Goal: Task Accomplishment & Management: Complete application form

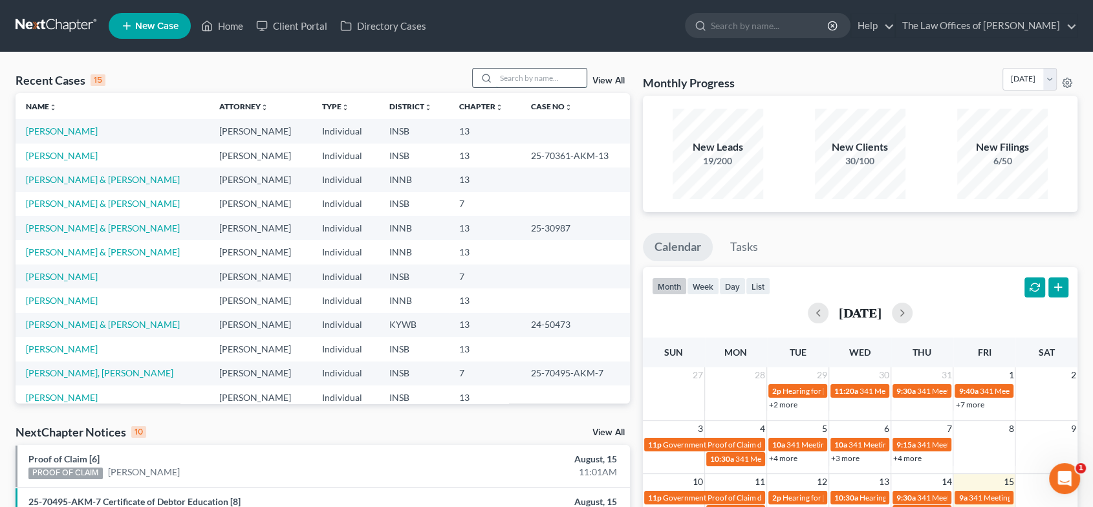
click at [525, 74] on input "search" at bounding box center [541, 78] width 91 height 19
type input "laughlin"
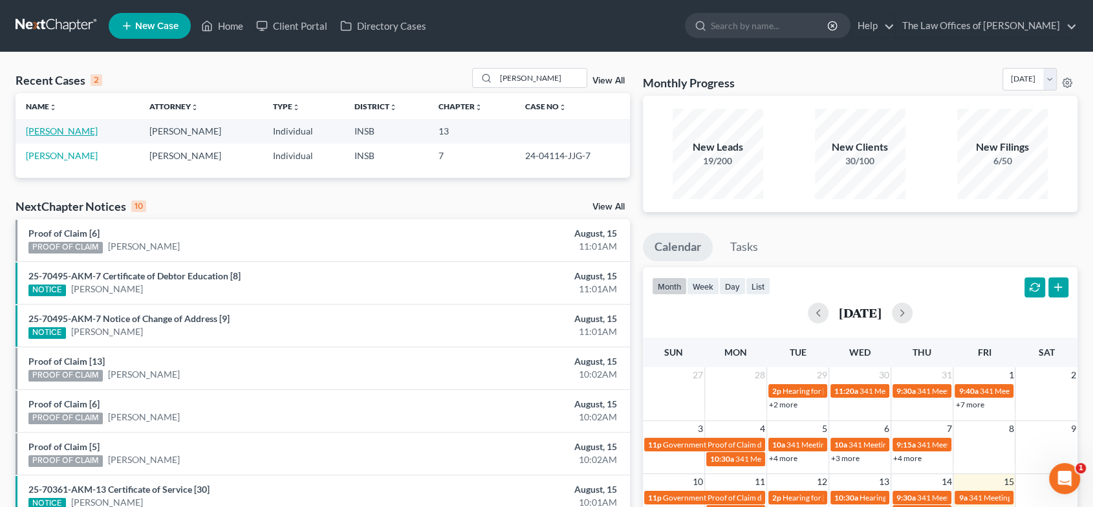
click at [76, 128] on link "[PERSON_NAME]" at bounding box center [62, 130] width 72 height 11
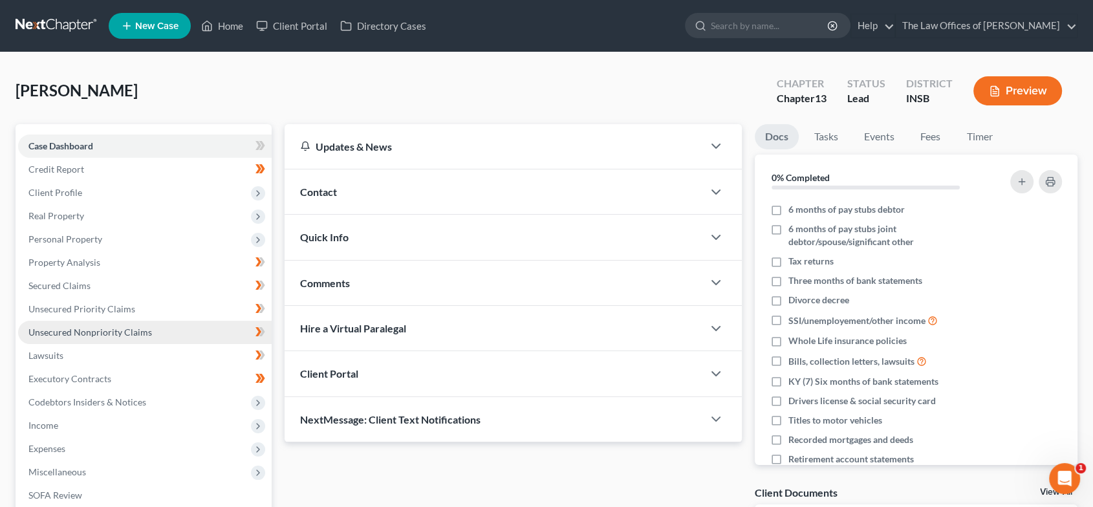
click at [149, 332] on link "Unsecured Nonpriority Claims" at bounding box center [144, 332] width 253 height 23
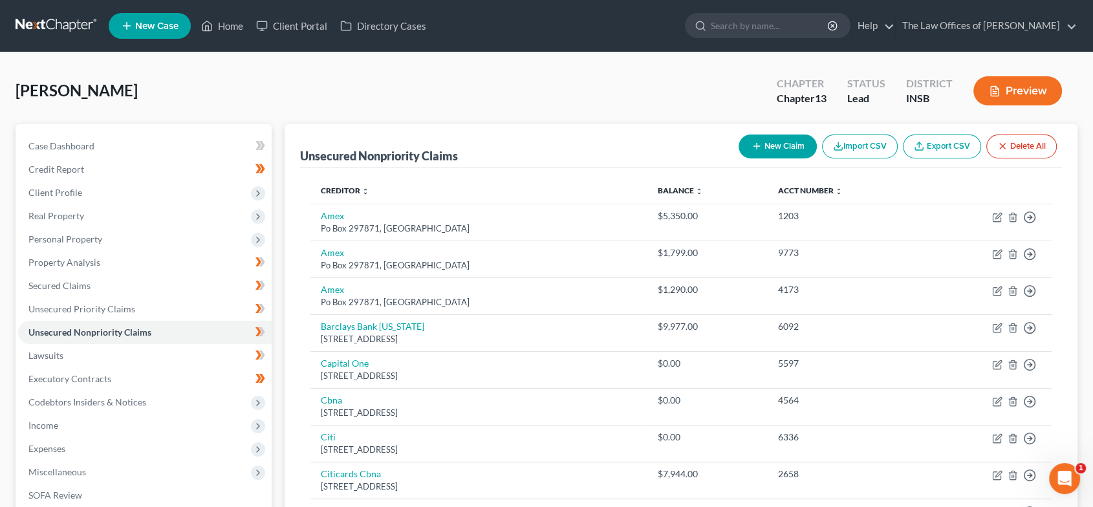
click at [789, 152] on button "New Claim" at bounding box center [777, 146] width 78 height 24
select select "0"
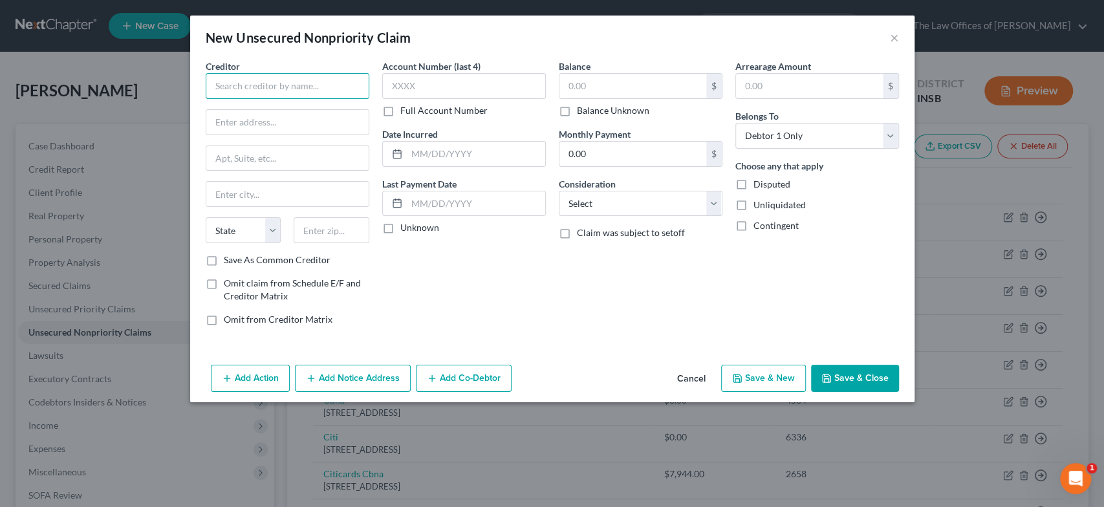
click at [287, 82] on input "text" at bounding box center [288, 86] width 164 height 26
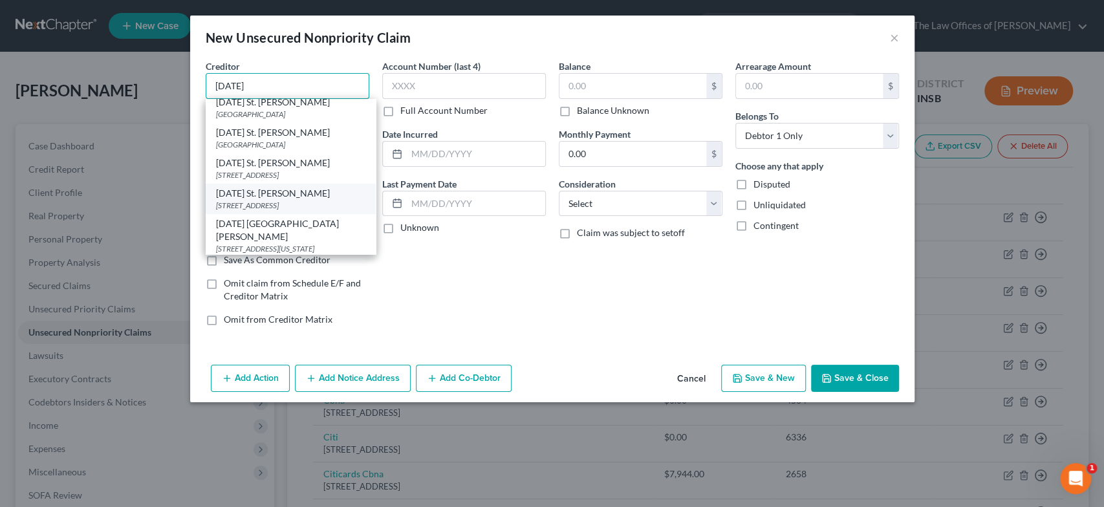
scroll to position [279, 0]
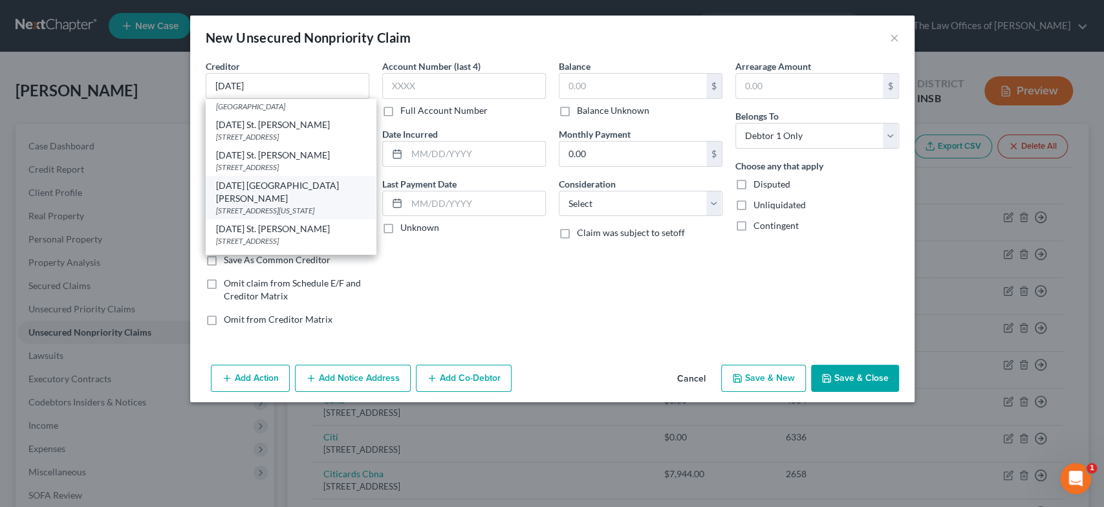
click at [317, 205] on div "3700 Washington Ave, Evansville, IN 47714" at bounding box center [290, 210] width 149 height 11
type input "Ascension St Vincent Evansville"
type input "3700 Washington Ave"
type input "Evansville"
select select "15"
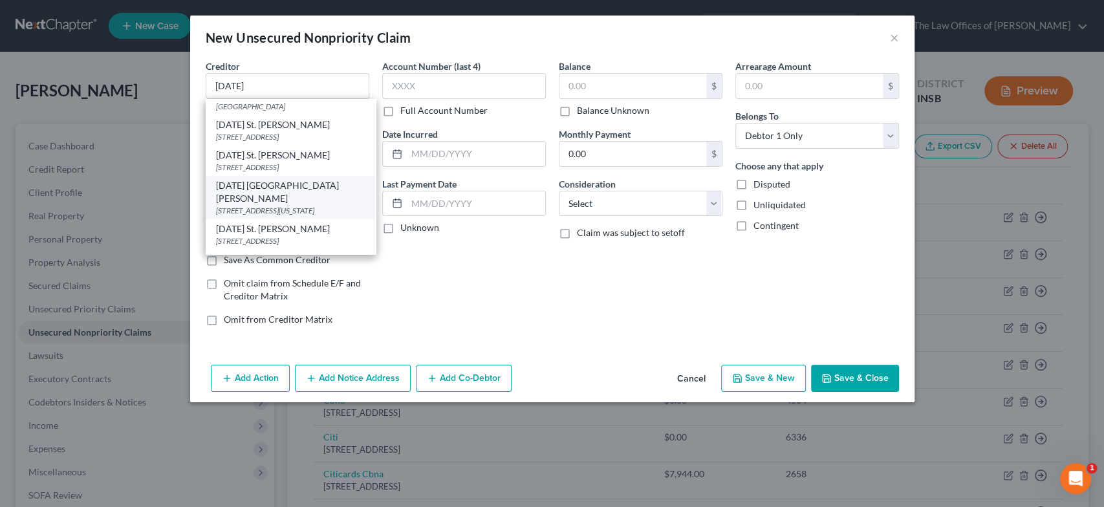
type input "47714"
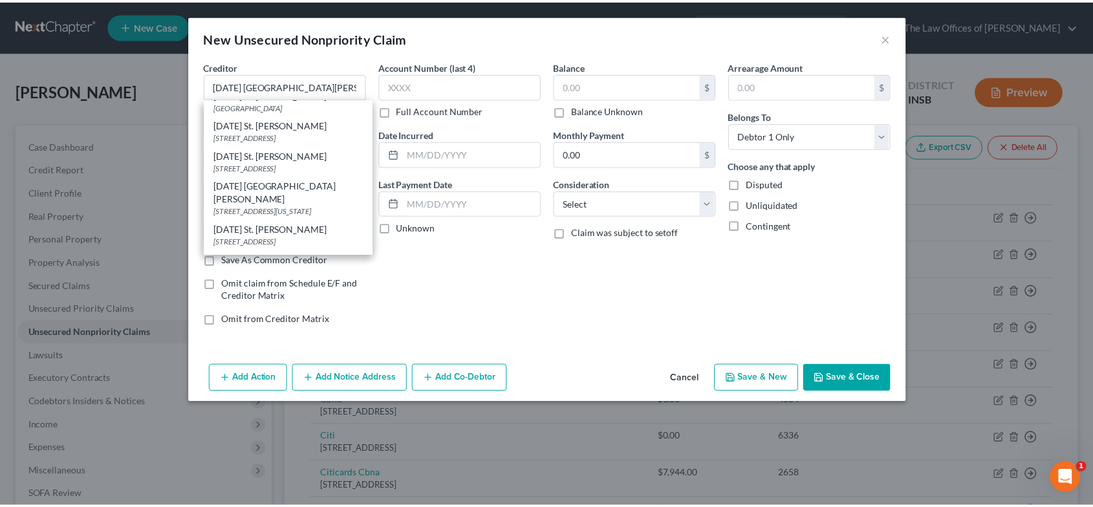
scroll to position [0, 0]
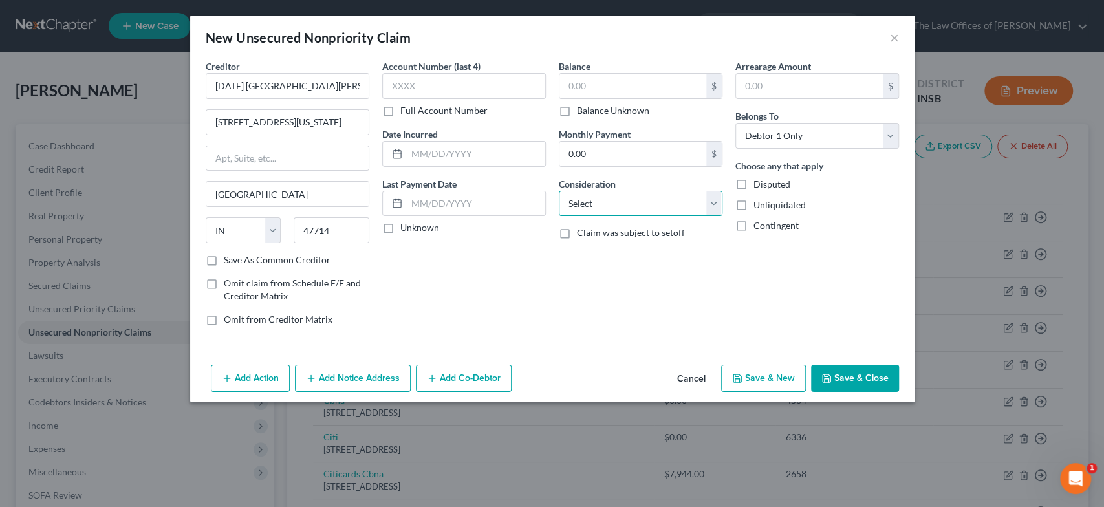
click at [639, 211] on select "Select Cable / Satellite Services Collection Agency Credit Card Debt Debt Couns…" at bounding box center [641, 204] width 164 height 26
select select "9"
click at [559, 191] on select "Select Cable / Satellite Services Collection Agency Credit Card Debt Debt Couns…" at bounding box center [641, 204] width 164 height 26
click at [598, 87] on input "text" at bounding box center [632, 86] width 147 height 25
type input "899.28"
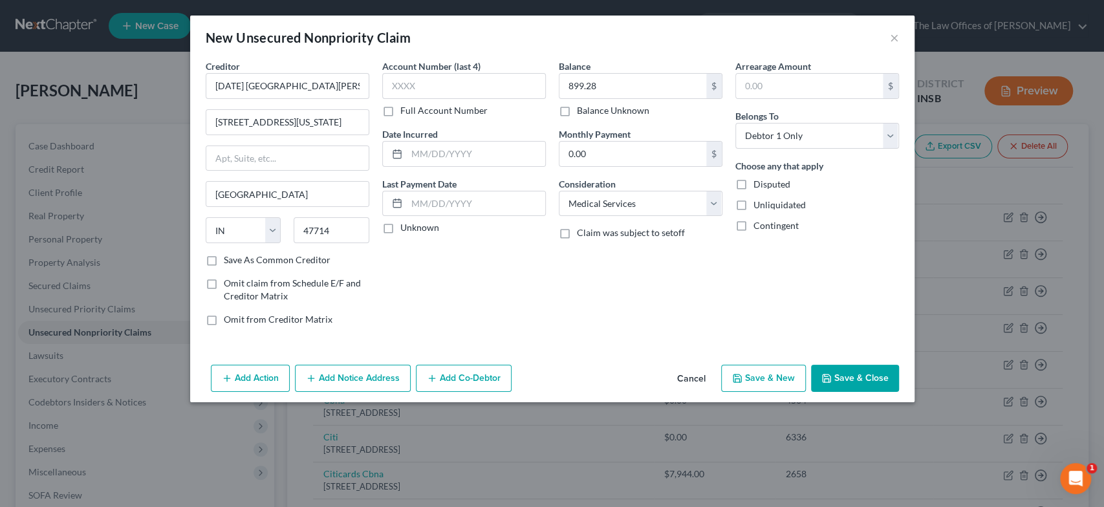
click at [822, 381] on icon "button" at bounding box center [826, 378] width 10 height 10
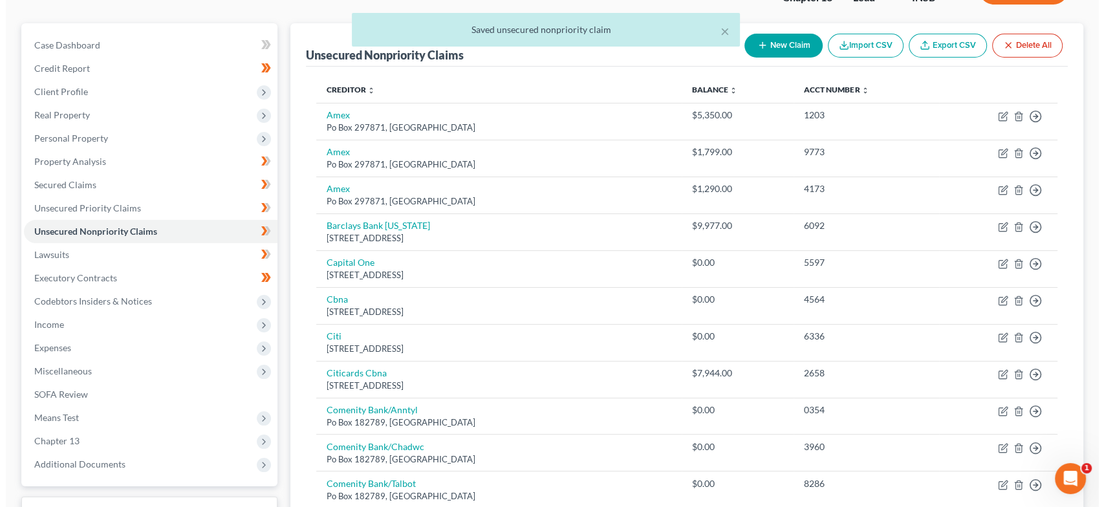
scroll to position [112, 0]
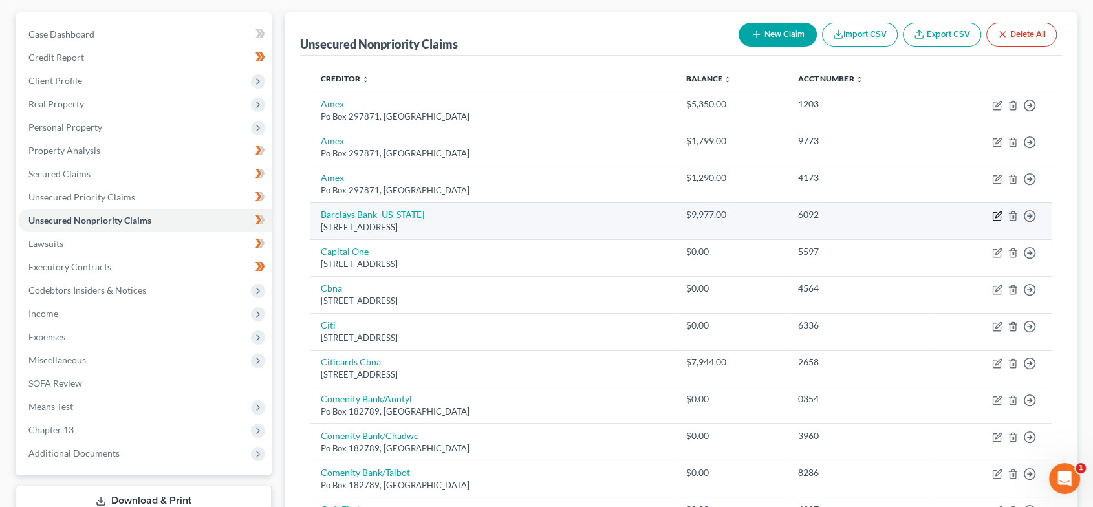
click at [995, 211] on icon "button" at bounding box center [997, 216] width 10 height 10
select select "7"
select select "0"
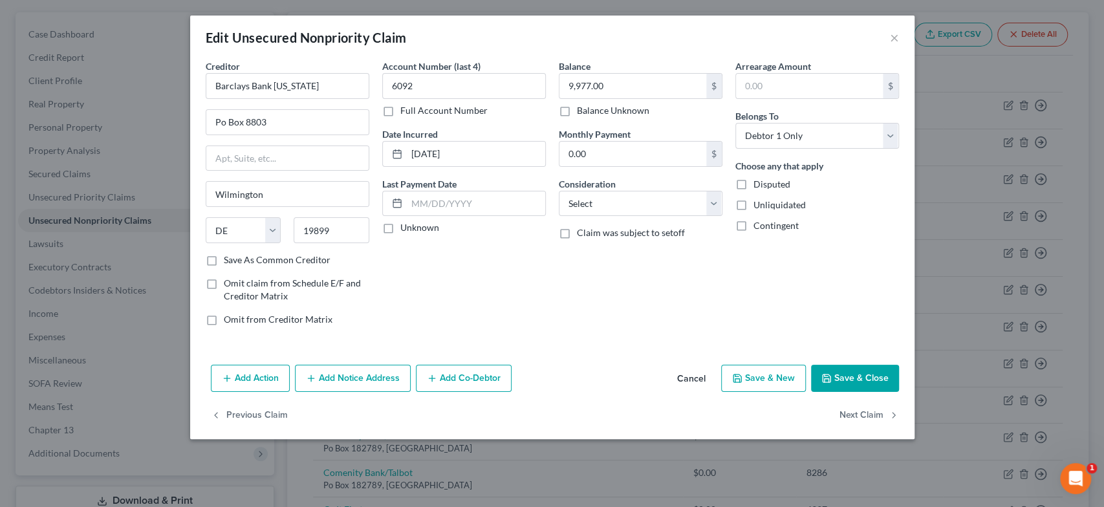
click at [356, 368] on button "Add Notice Address" at bounding box center [353, 378] width 116 height 27
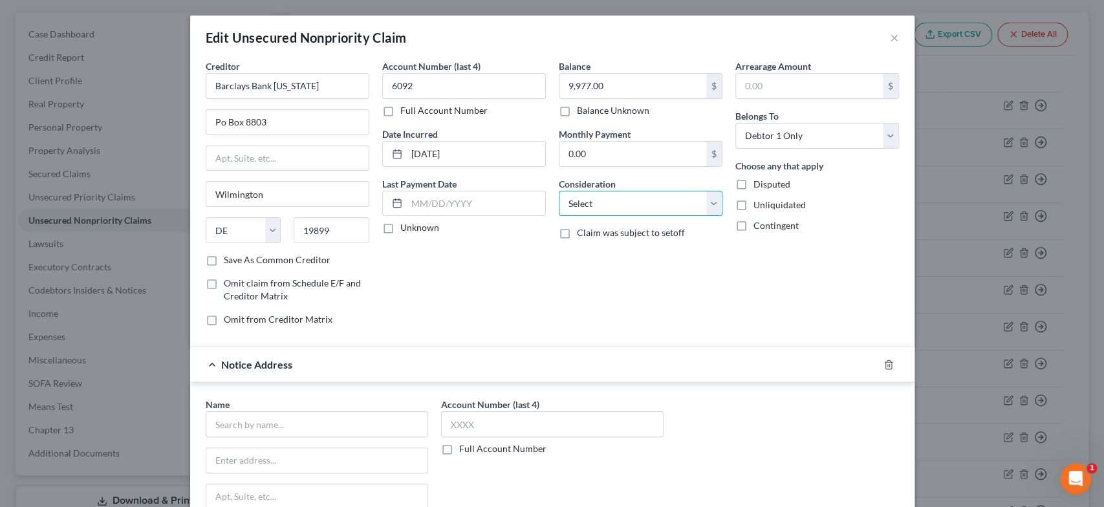
click at [642, 214] on select "Select Cable / Satellite Services Collection Agency Credit Card Debt Debt Couns…" at bounding box center [641, 204] width 164 height 26
select select "2"
click at [559, 191] on select "Select Cable / Satellite Services Collection Agency Credit Card Debt Debt Couns…" at bounding box center [641, 204] width 164 height 26
click at [233, 420] on input "text" at bounding box center [317, 424] width 222 height 26
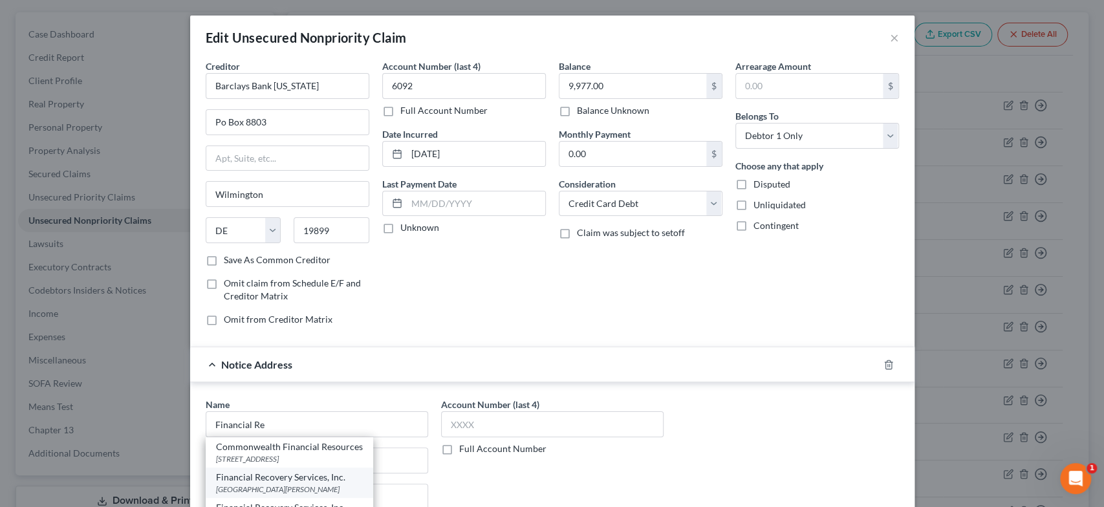
click at [293, 481] on div "Financial Recovery Services, Inc." at bounding box center [289, 477] width 147 height 13
type input "Financial Recovery Services, Inc."
type input "PO Box 21405"
type input "Eagan"
select select "24"
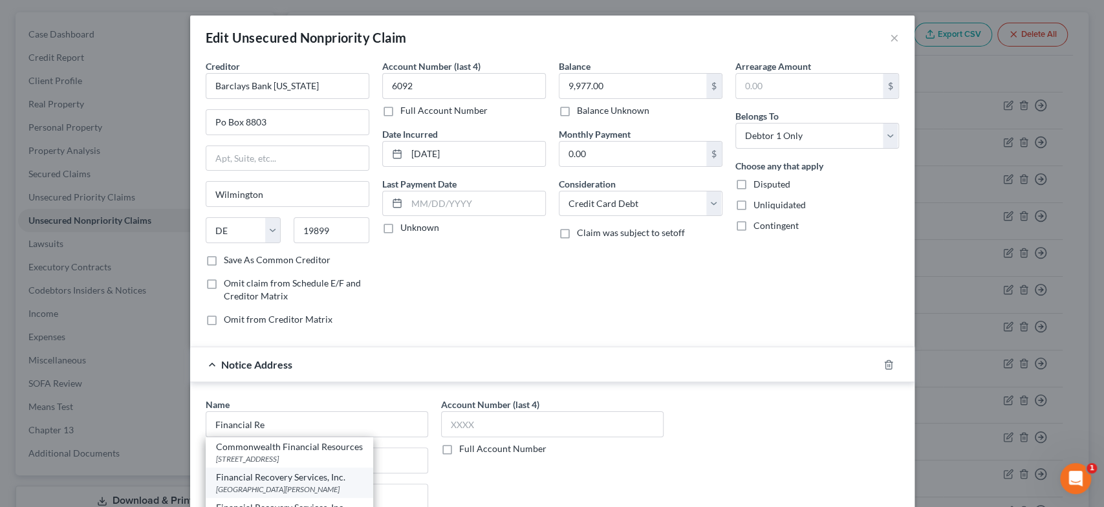
type input "55121"
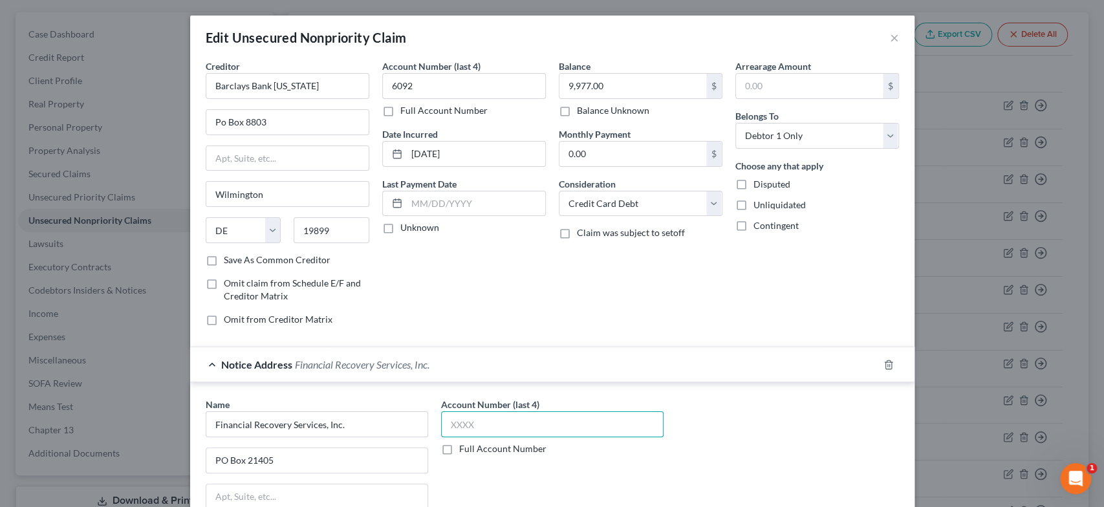
click at [498, 425] on input "text" at bounding box center [552, 424] width 222 height 26
click at [459, 445] on label "Full Account Number" at bounding box center [502, 448] width 87 height 13
click at [464, 445] on input "Full Account Number" at bounding box center [468, 446] width 8 height 8
click at [497, 429] on input "text" at bounding box center [552, 424] width 222 height 26
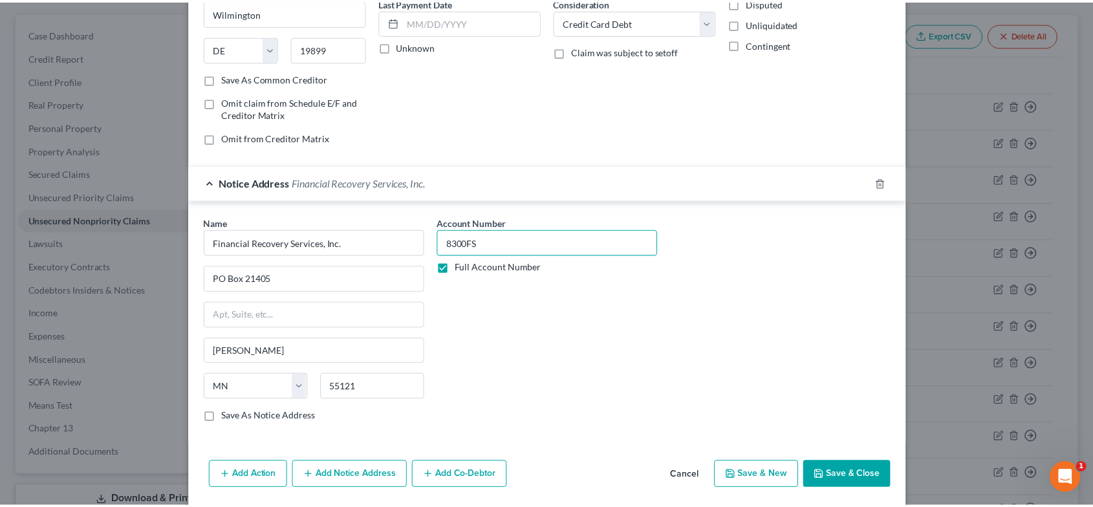
scroll to position [224, 0]
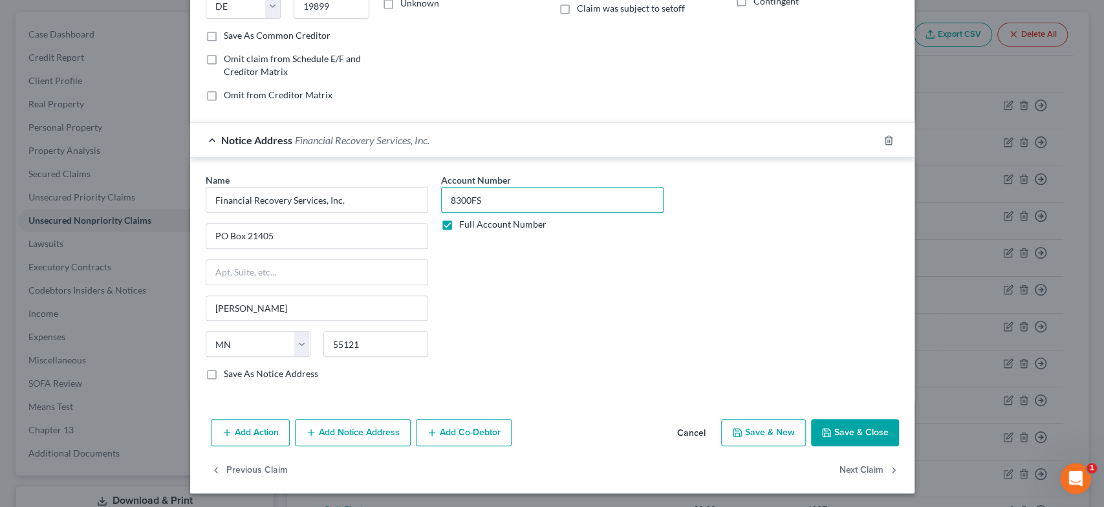
type input "8300FS"
click at [858, 429] on button "Save & Close" at bounding box center [855, 432] width 88 height 27
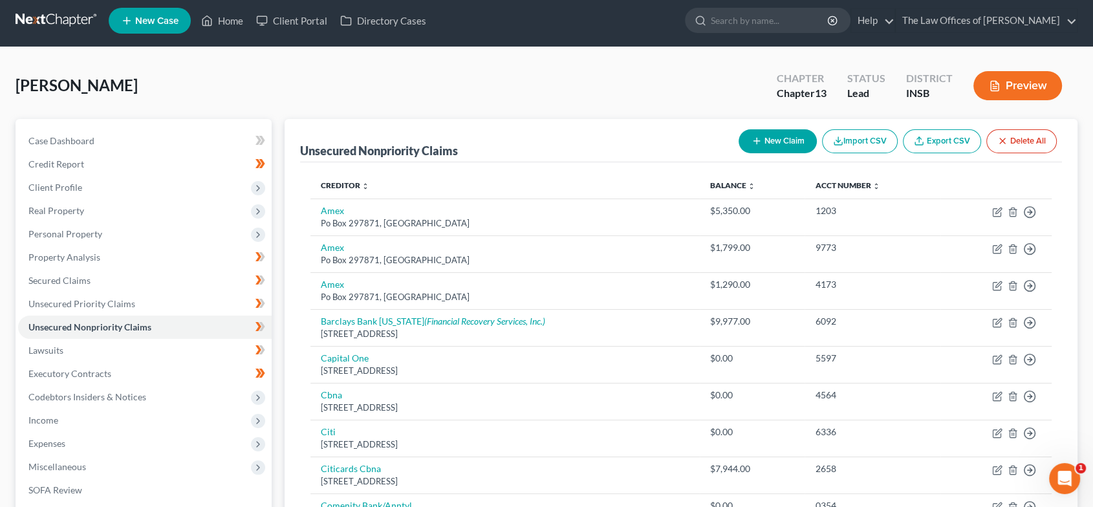
scroll to position [0, 0]
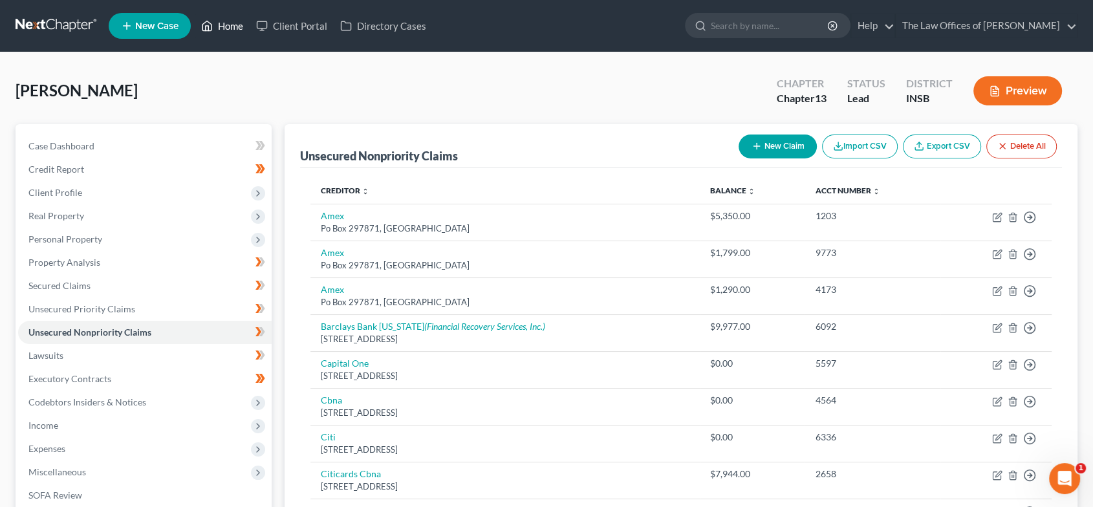
drag, startPoint x: 217, startPoint y: 26, endPoint x: 284, endPoint y: 62, distance: 76.4
click at [217, 26] on link "Home" at bounding box center [222, 25] width 55 height 23
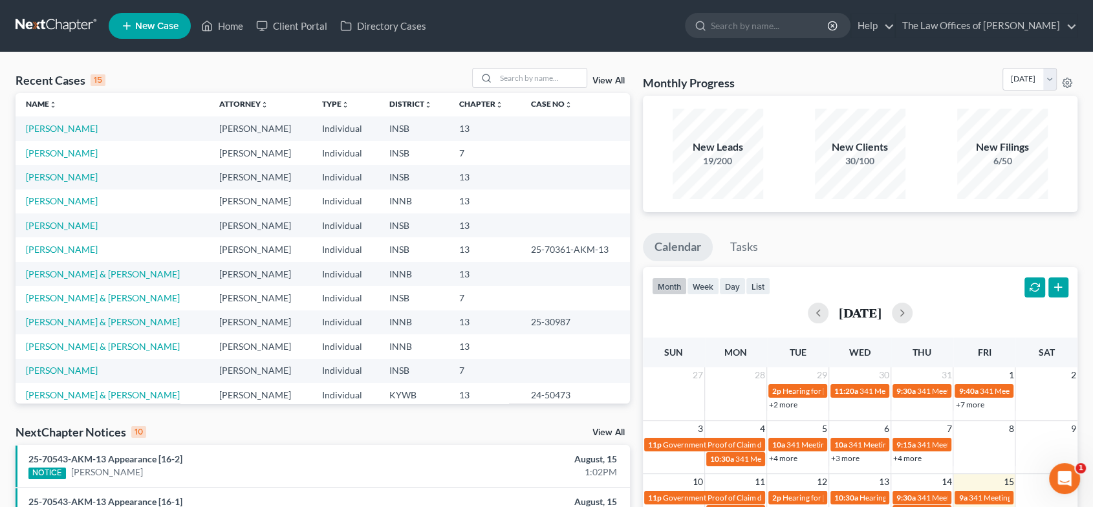
scroll to position [5, 0]
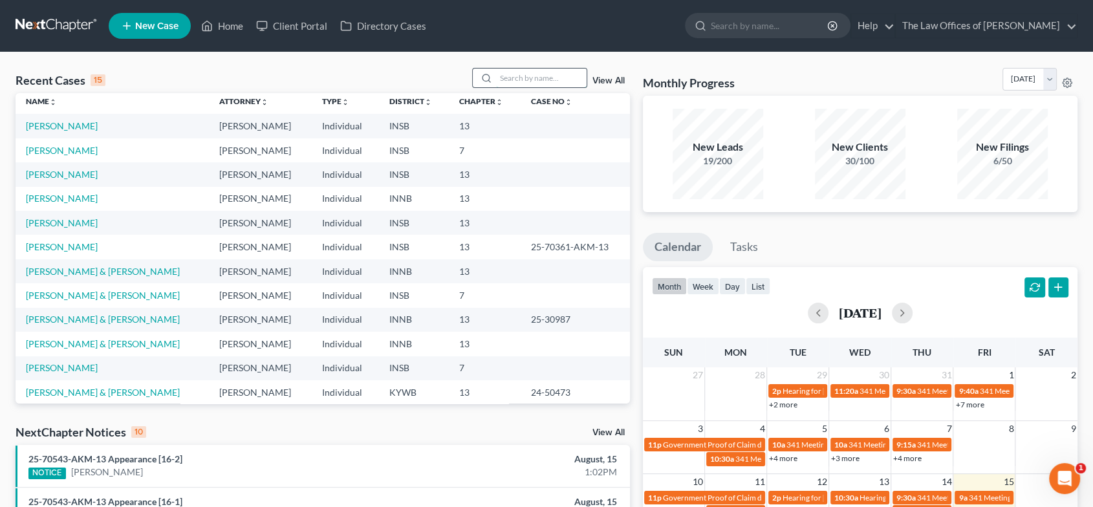
click at [515, 71] on input "search" at bounding box center [541, 78] width 91 height 19
type input "bailey"
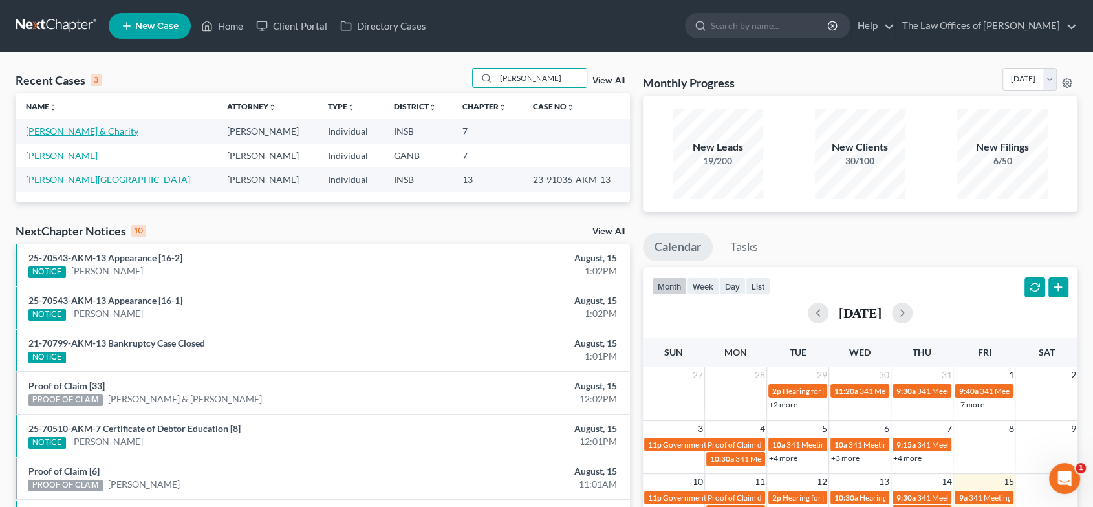
click at [69, 128] on link "Bailey, Gilbert & Charity" at bounding box center [82, 130] width 112 height 11
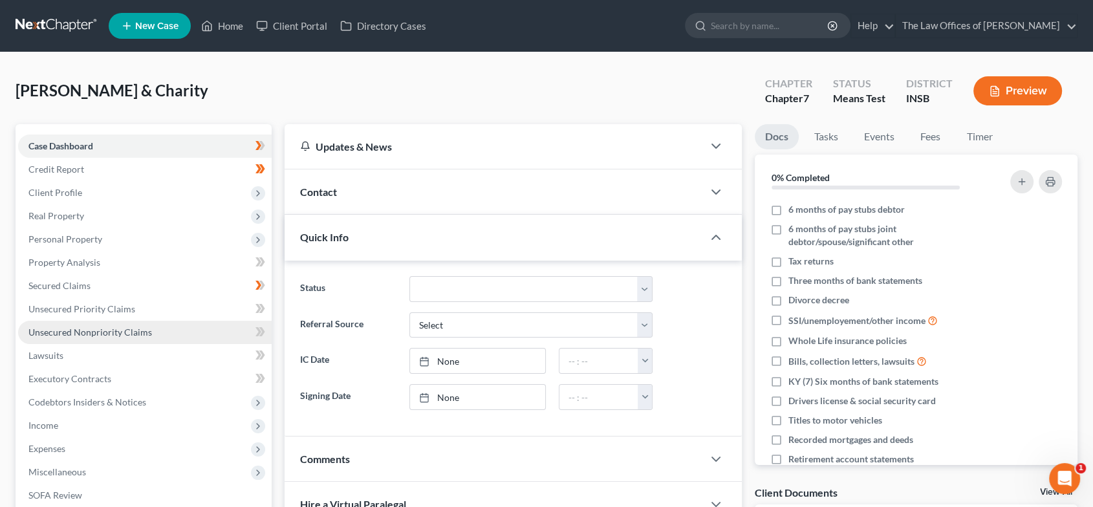
click at [117, 333] on span "Unsecured Nonpriority Claims" at bounding box center [89, 331] width 123 height 11
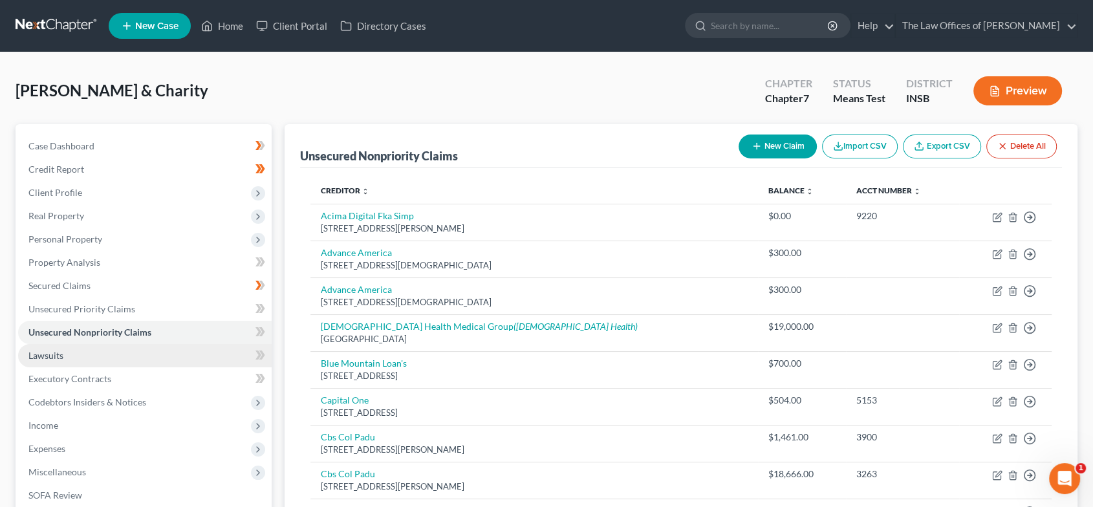
click at [87, 352] on link "Lawsuits" at bounding box center [144, 355] width 253 height 23
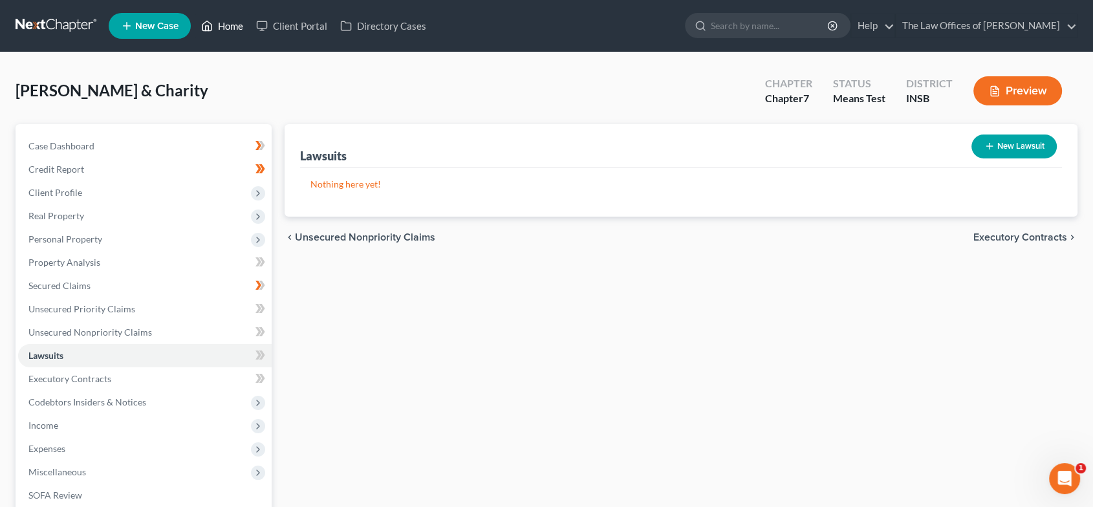
click at [222, 25] on link "Home" at bounding box center [222, 25] width 55 height 23
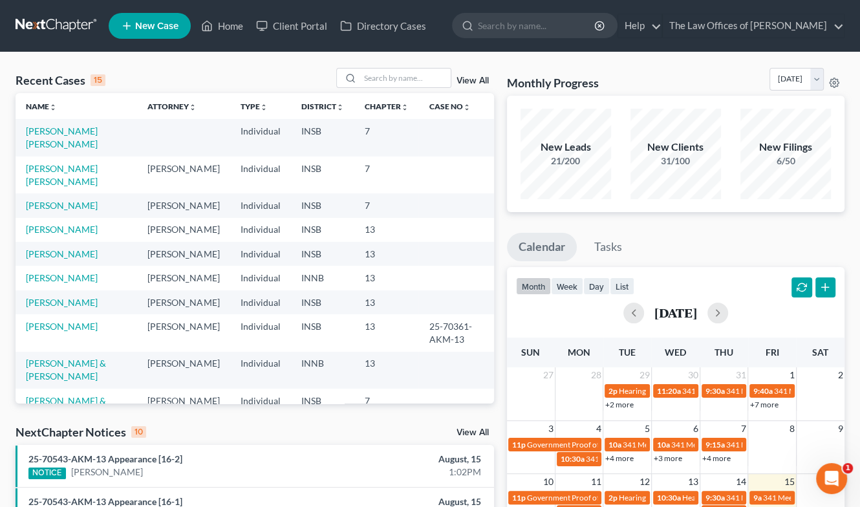
click at [470, 76] on link "View All" at bounding box center [472, 80] width 32 height 9
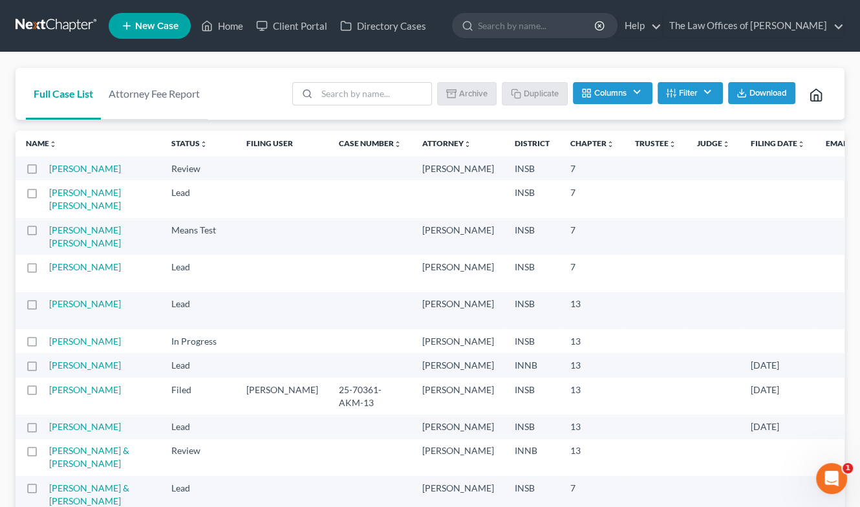
click at [44, 233] on label at bounding box center [44, 233] width 0 height 0
click at [49, 232] on input "checkbox" at bounding box center [53, 228] width 8 height 8
click at [476, 91] on button "Archive" at bounding box center [469, 93] width 58 height 22
checkbox input "false"
click at [246, 20] on link "Home" at bounding box center [222, 25] width 55 height 23
